Goal: Information Seeking & Learning: Learn about a topic

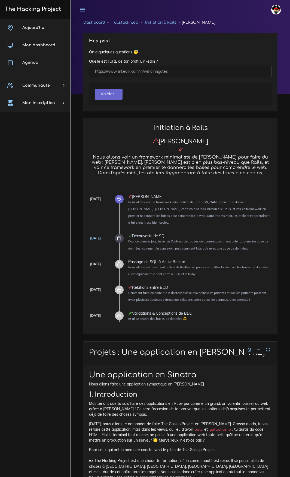
scroll to position [2947, 0]
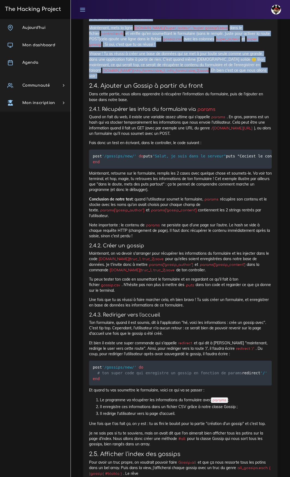
click at [170, 74] on code "[DOMAIN_NAME](info_formulaire_1, info_formulaire_2).save" at bounding box center [155, 70] width 109 height 5
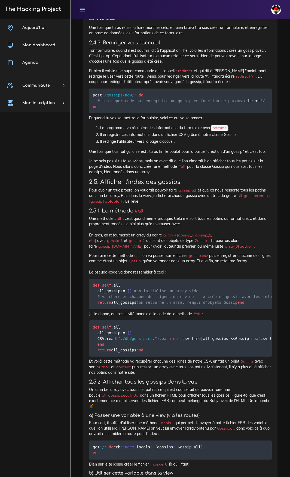
scroll to position [3219, 0]
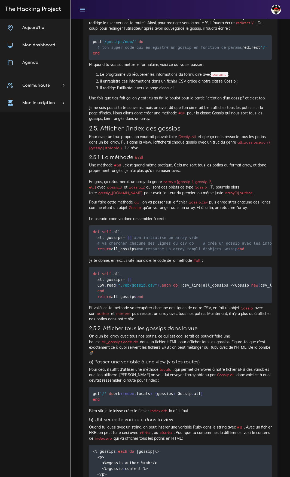
scroll to position [3274, 0]
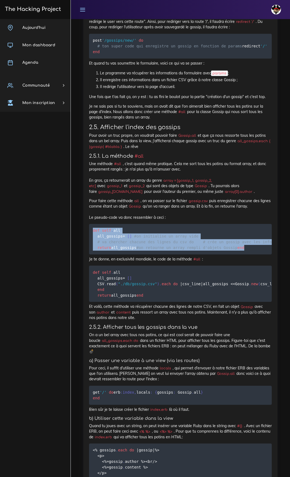
drag, startPoint x: 108, startPoint y: 402, endPoint x: 92, endPoint y: 350, distance: 54.5
click at [92, 254] on pre "def self . all all_gossips = [ ] #on initialise un array vide # va chercher cha…" at bounding box center [180, 239] width 183 height 31
copy code "def self . all all_gossips = [ ] #on initialise un array vide # va chercher cha…"
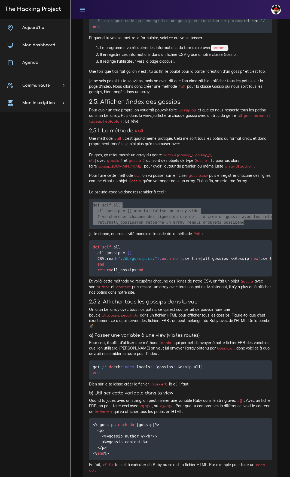
scroll to position [3301, 0]
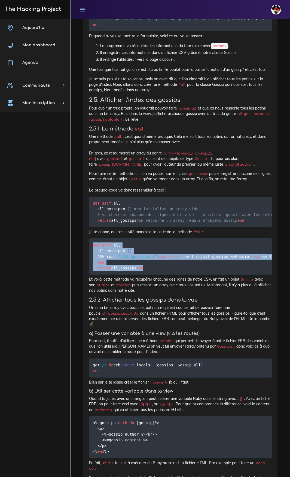
drag, startPoint x: 101, startPoint y: 435, endPoint x: 92, endPoint y: 399, distance: 36.2
click at [92, 275] on pre "def self . all all_gossips = [ ] CSV . read ( "./db/gossip.csv" ) . each do | c…" at bounding box center [180, 256] width 183 height 36
copy code "def self . all all_gossips = [ ] CSV . read ( "./db/gossip.csv" ) . each do | c…"
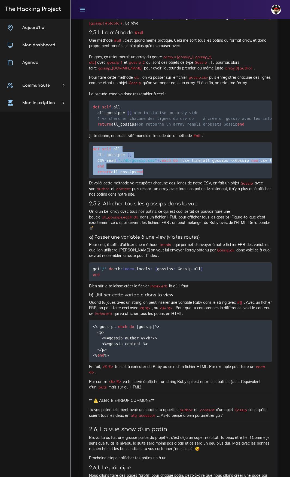
scroll to position [3410, 0]
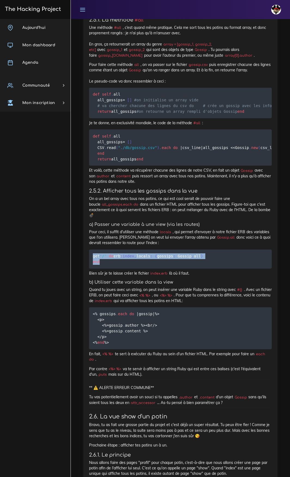
drag, startPoint x: 107, startPoint y: 431, endPoint x: 92, endPoint y: 420, distance: 19.4
click at [92, 269] on pre "get '/' do erb :index , locals : { gossips : Gossip . all } end" at bounding box center [180, 258] width 183 height 19
copy code "get '/' do erb :index , locals : { gossips : Gossip . all } end"
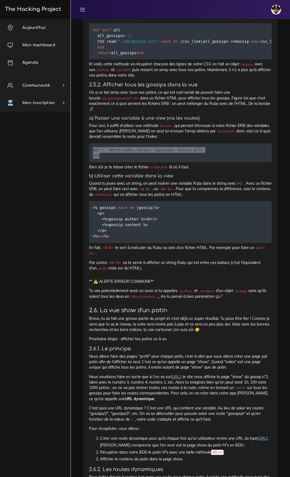
scroll to position [3519, 0]
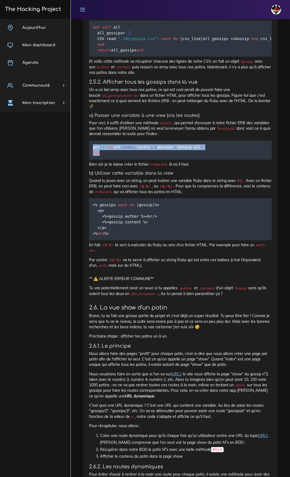
drag, startPoint x: 123, startPoint y: 405, endPoint x: 93, endPoint y: 372, distance: 44.1
click at [93, 240] on pre "<% gossips . each do | gossip | %> <p> <% = gossip . author %><br / > <% = goss…" at bounding box center [180, 219] width 183 height 42
copy code "<% gossips . each do | gossip | %> <p> <% = gossip . author %><br / > <% = goss…"
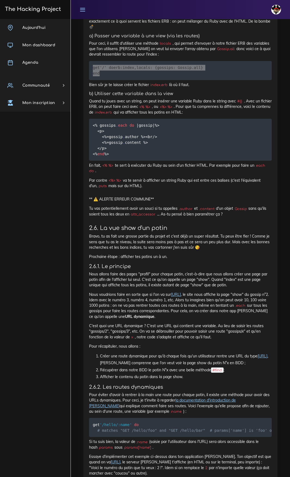
scroll to position [3600, 0]
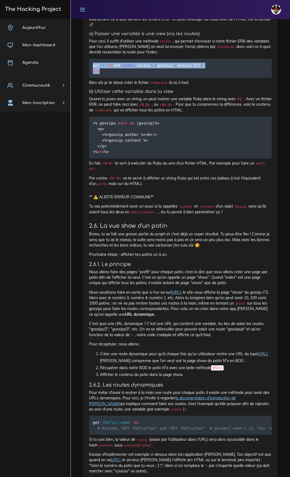
click at [197, 158] on pre "<% gossips . each do | gossip | %> <p> <% = gossip . author %><br / > <% = goss…" at bounding box center [180, 138] width 183 height 42
click at [171, 158] on pre "<% gossips . each do | gossip | %> <p> <% = gossip . author %><br / > <% = goss…" at bounding box center [180, 138] width 183 height 42
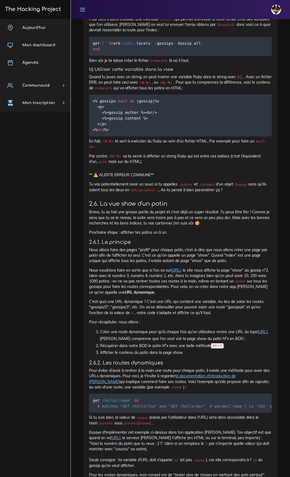
scroll to position [3628, 0]
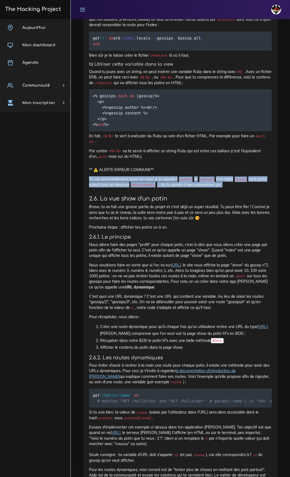
drag, startPoint x: 233, startPoint y: 356, endPoint x: 88, endPoint y: 349, distance: 145.3
copy p "Tu vas potentiellement avoir un souci si tu appelles .author [PERSON_NAME] .con…"
click at [226, 187] on p "Tu vas potentiellement avoir un souci si tu appelles .author [PERSON_NAME] .con…" at bounding box center [180, 181] width 183 height 11
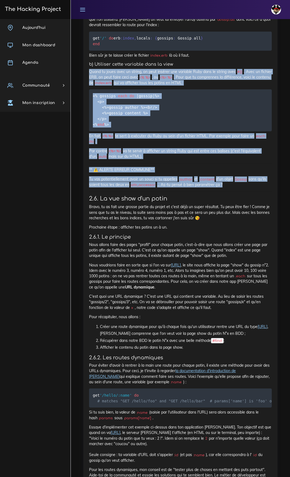
drag, startPoint x: 193, startPoint y: 345, endPoint x: 88, endPoint y: 239, distance: 148.7
copy div "Quand tu joues avec un string, on peut insérer une variable Ruby dans le string…"
click at [202, 131] on pre "<% gossips . each do | gossip | %> <p> <% = gossip . author %><br / > <% = goss…" at bounding box center [180, 110] width 183 height 42
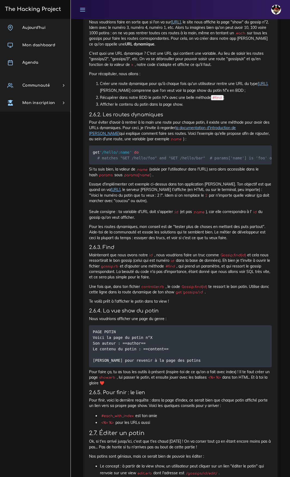
scroll to position [3873, 0]
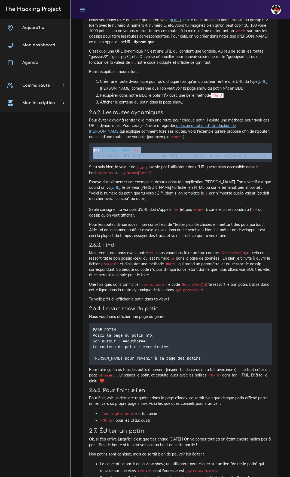
drag, startPoint x: 115, startPoint y: 352, endPoint x: 86, endPoint y: 325, distance: 40.3
copy code "get '/hello/:name' do # matches "GET /hello/foo" and "GET /hello/bar" # params[…"
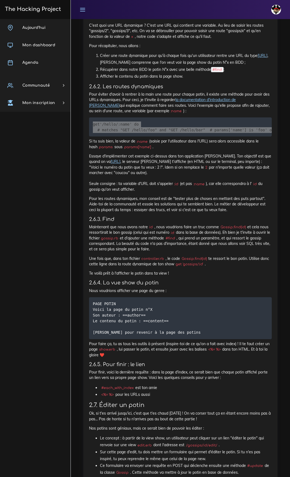
scroll to position [3900, 0]
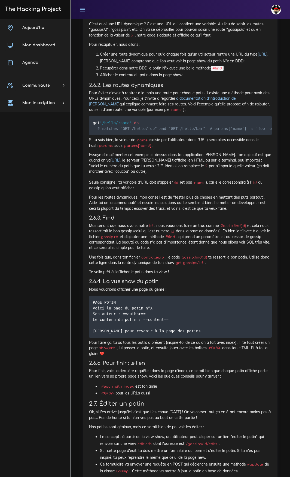
click at [161, 112] on p "Pour éviter d'avoir à rentrer à la main une route pour chaque potin, il existe …" at bounding box center [180, 101] width 183 height 22
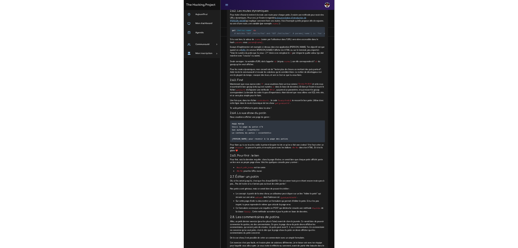
scroll to position [3982, 0]
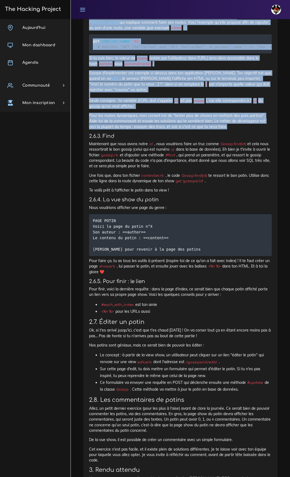
drag, startPoint x: 90, startPoint y: 179, endPoint x: 264, endPoint y: 322, distance: 225.3
copy div "9.5.4. Lor ipsumd sitametcon Adip elitse d'eiusm t incidid u la etdo mag aliqu …"
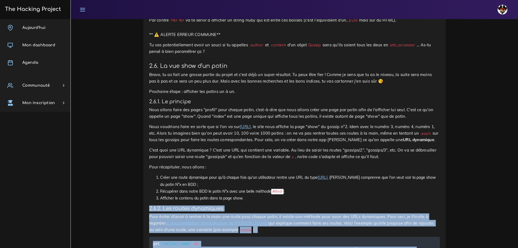
scroll to position [3519, 0]
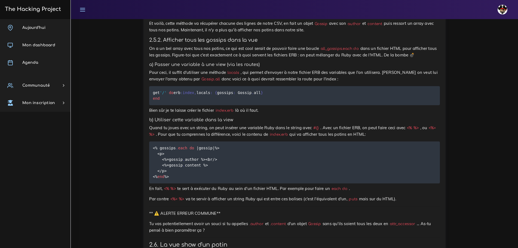
scroll to position [3328, 0]
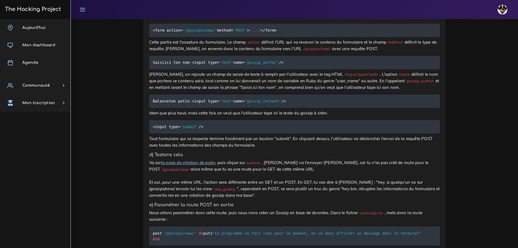
scroll to position [1939, 0]
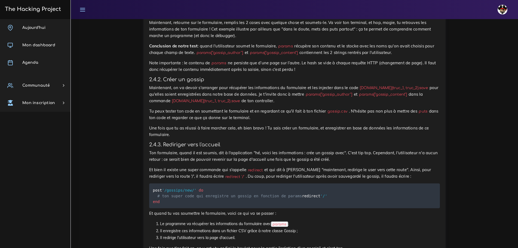
scroll to position [2892, 0]
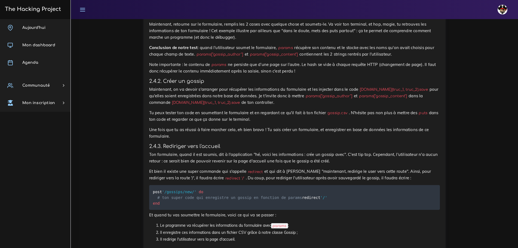
drag, startPoint x: 360, startPoint y: 121, endPoint x: 442, endPoint y: 120, distance: 82.3
drag, startPoint x: 450, startPoint y: 135, endPoint x: 443, endPoint y: 136, distance: 7.1
drag, startPoint x: 274, startPoint y: 128, endPoint x: 145, endPoint y: 122, distance: 128.7
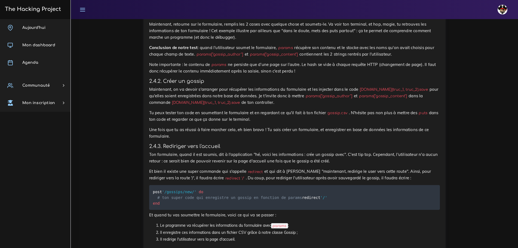
copy p "Pour avoir un truc propre, on voudrait pouvoir faire Gossip.all et que ça nous …"
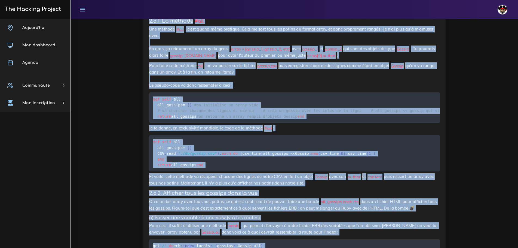
scroll to position [3219, 0]
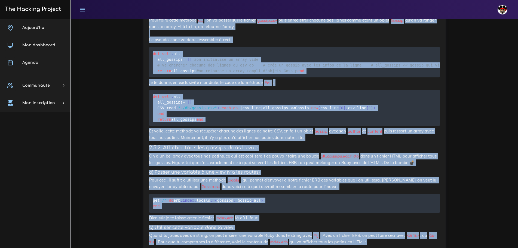
drag, startPoint x: 147, startPoint y: 139, endPoint x: 315, endPoint y: 198, distance: 177.3
copy div "8.8. Loremips d'sitam con adipisc Elit seddo ei temp incidi, ut laboreet dolore…"
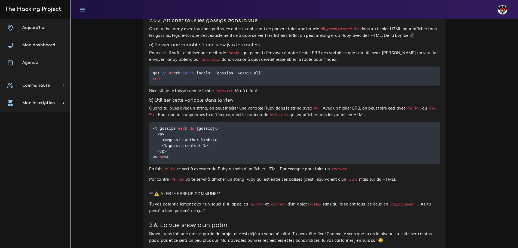
scroll to position [3355, 0]
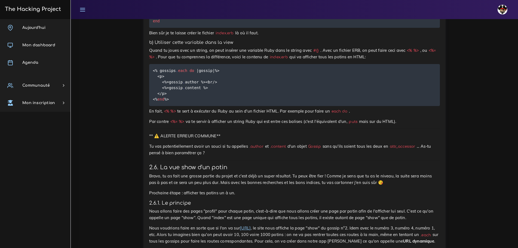
scroll to position [3410, 0]
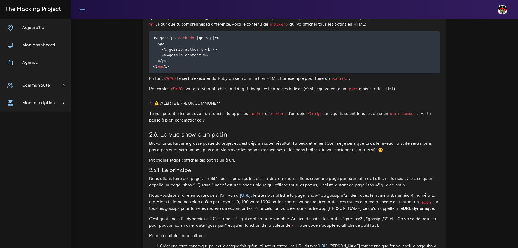
scroll to position [3437, 0]
drag, startPoint x: 179, startPoint y: 177, endPoint x: 151, endPoint y: 153, distance: 37.1
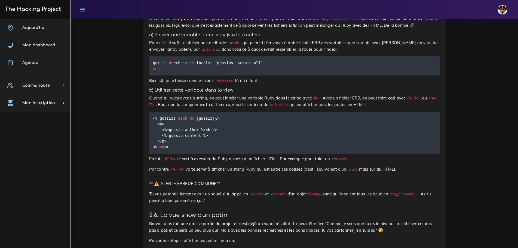
scroll to position [3355, 0]
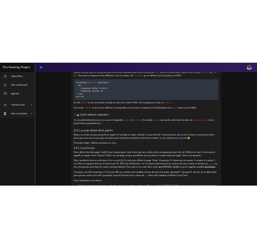
scroll to position [3437, 0]
